Goal: Obtain resource: Download file/media

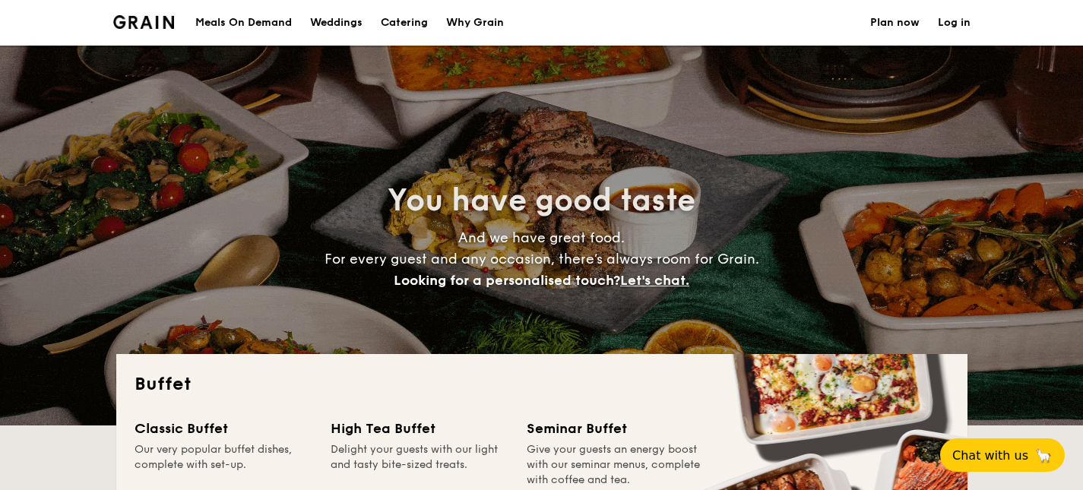
select select
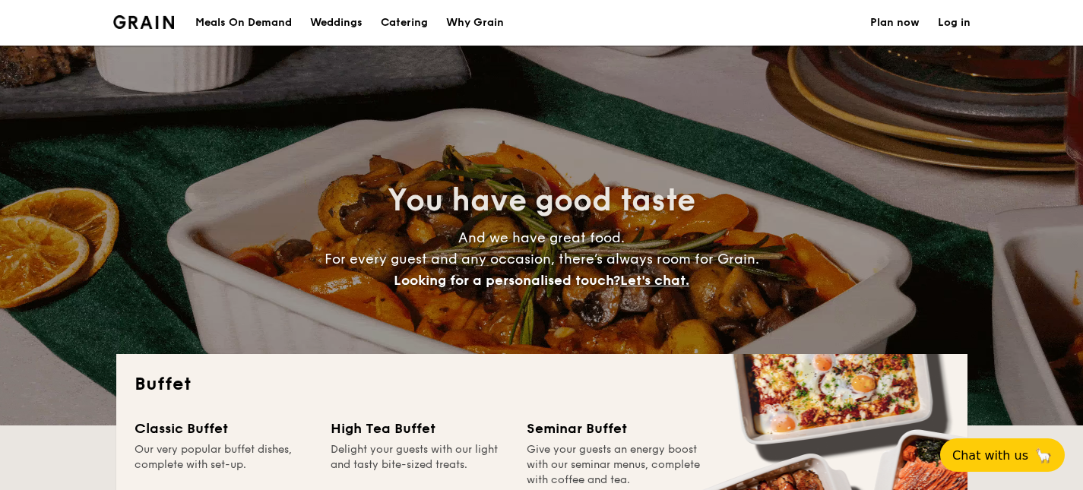
click at [324, 22] on div "Weddings" at bounding box center [336, 23] width 52 height 46
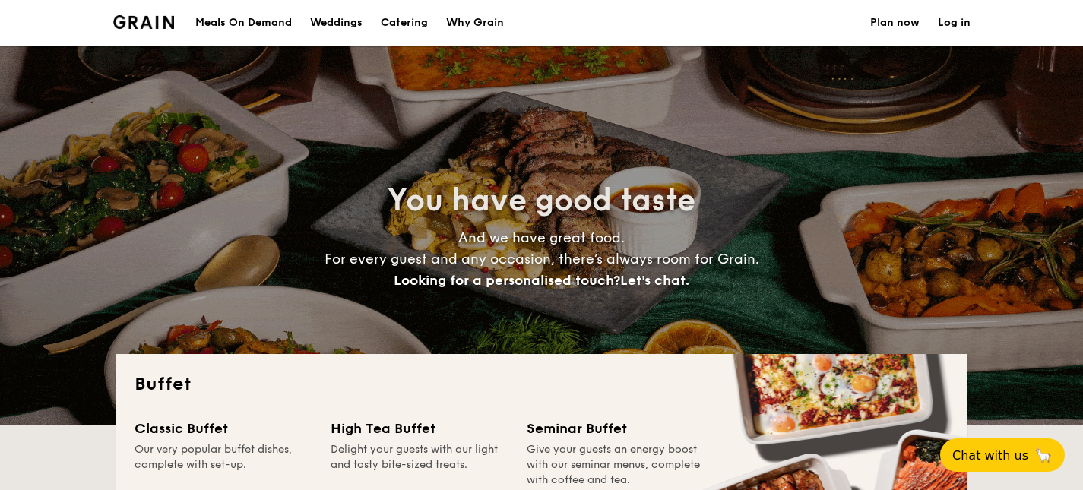
select select
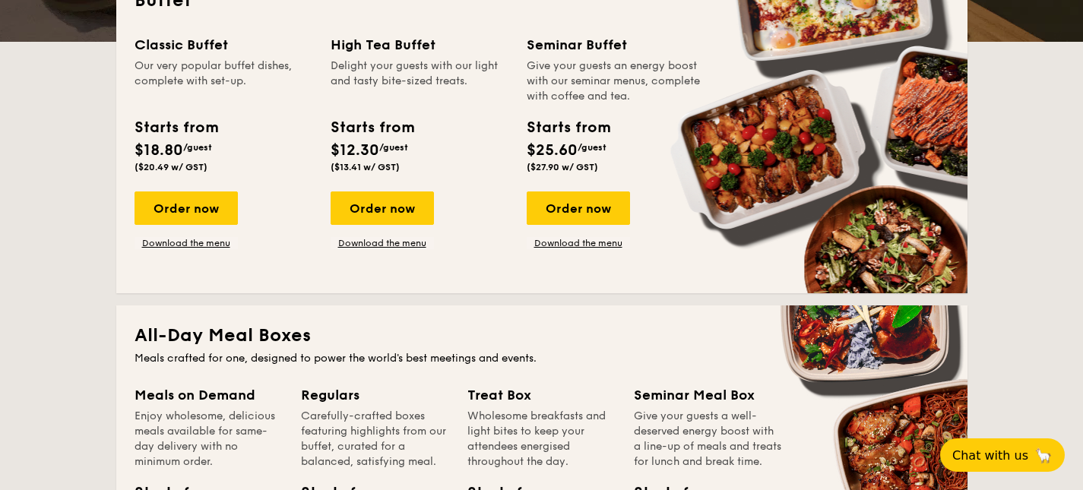
scroll to position [385, 0]
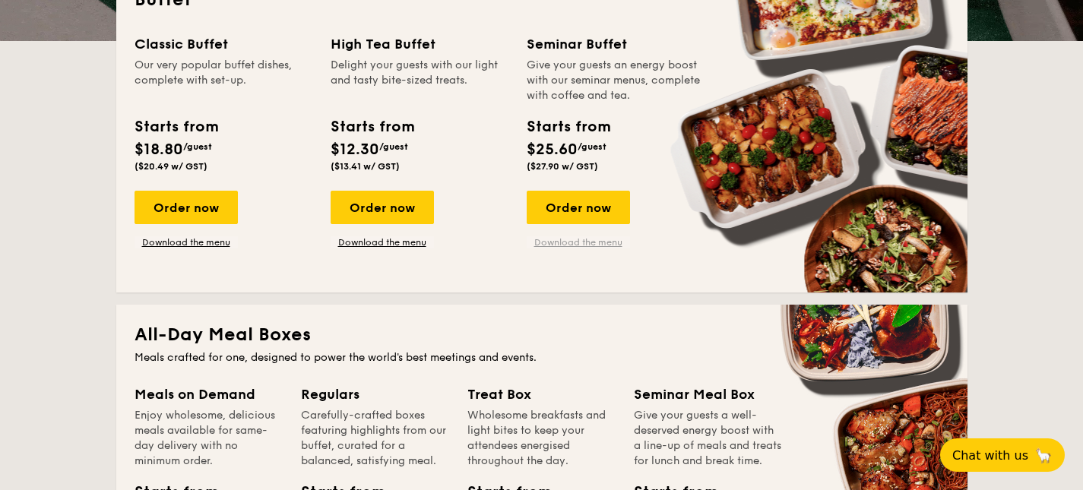
click at [600, 235] on div "Order now Download the menu" at bounding box center [578, 220] width 103 height 58
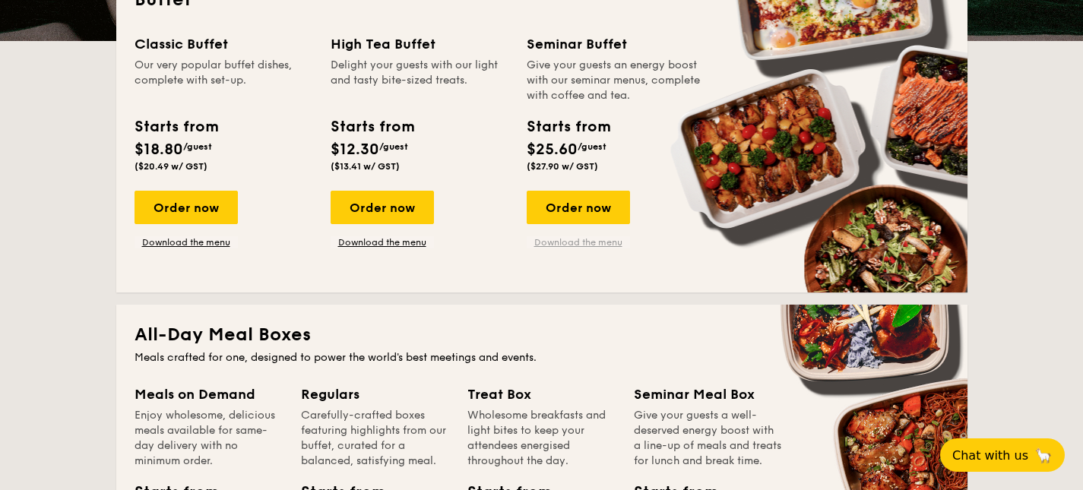
click at [600, 238] on link "Download the menu" at bounding box center [578, 242] width 103 height 12
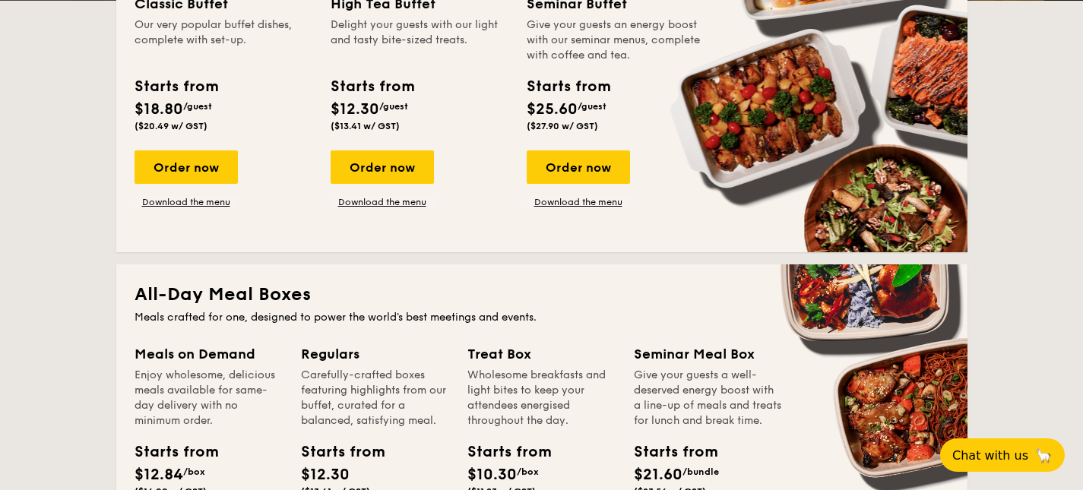
scroll to position [426, 0]
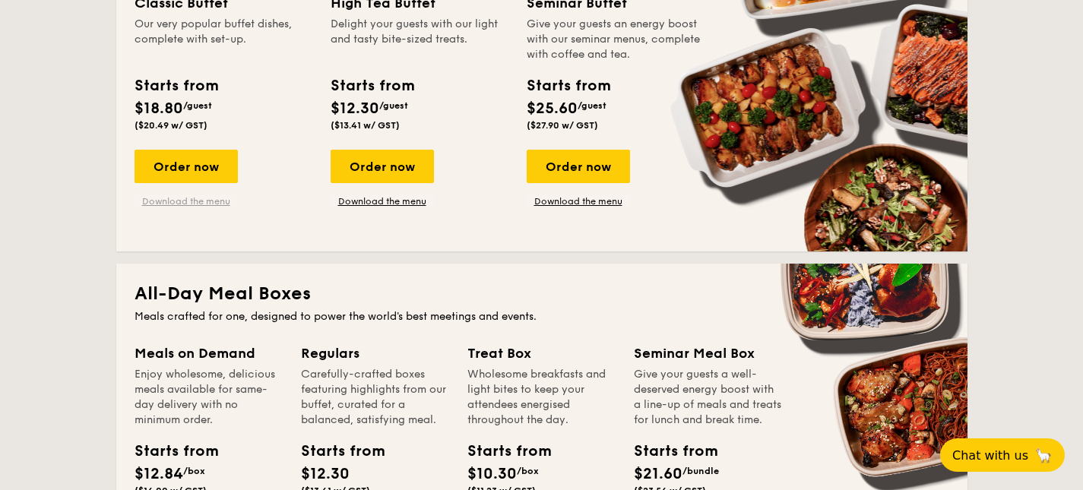
click at [209, 200] on link "Download the menu" at bounding box center [186, 201] width 103 height 12
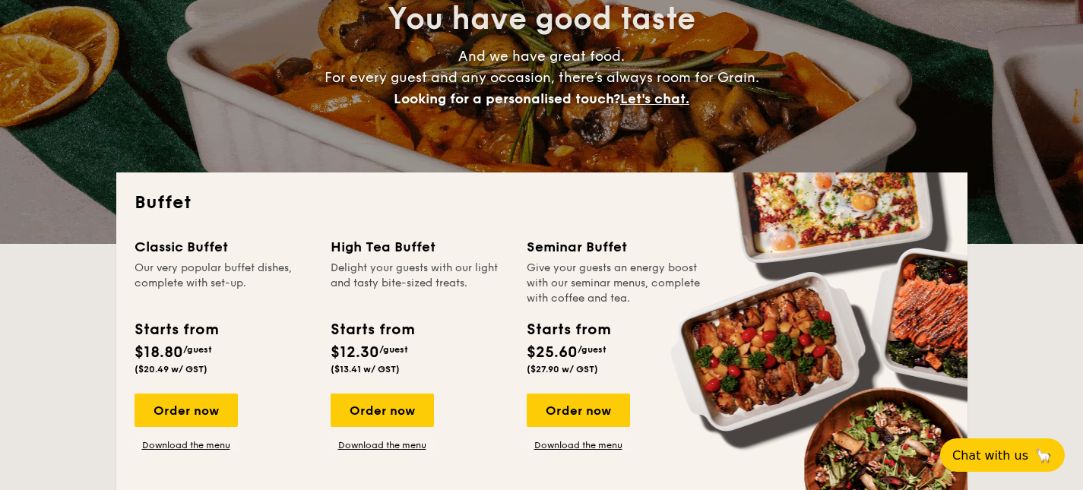
scroll to position [0, 0]
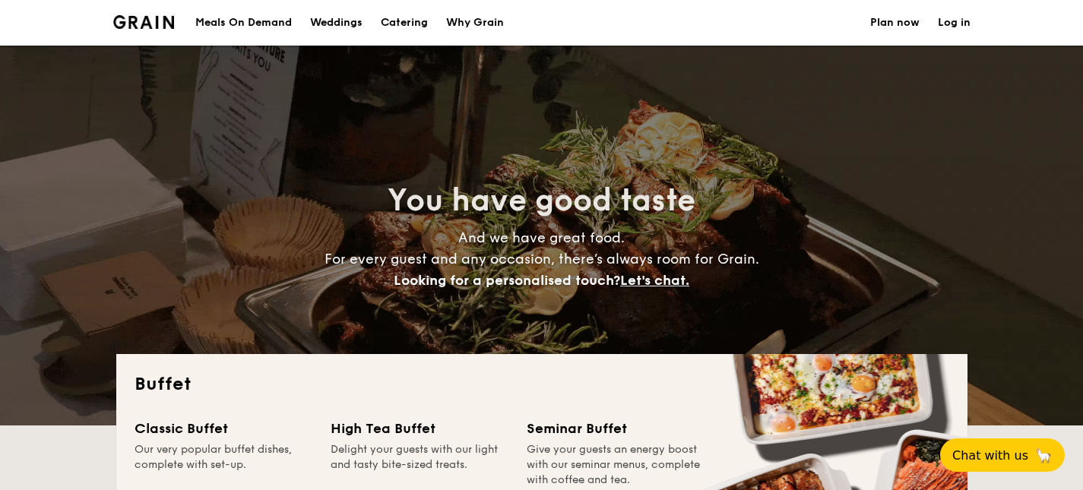
click at [350, 32] on div "Weddings" at bounding box center [336, 23] width 52 height 46
